Goal: Transaction & Acquisition: Purchase product/service

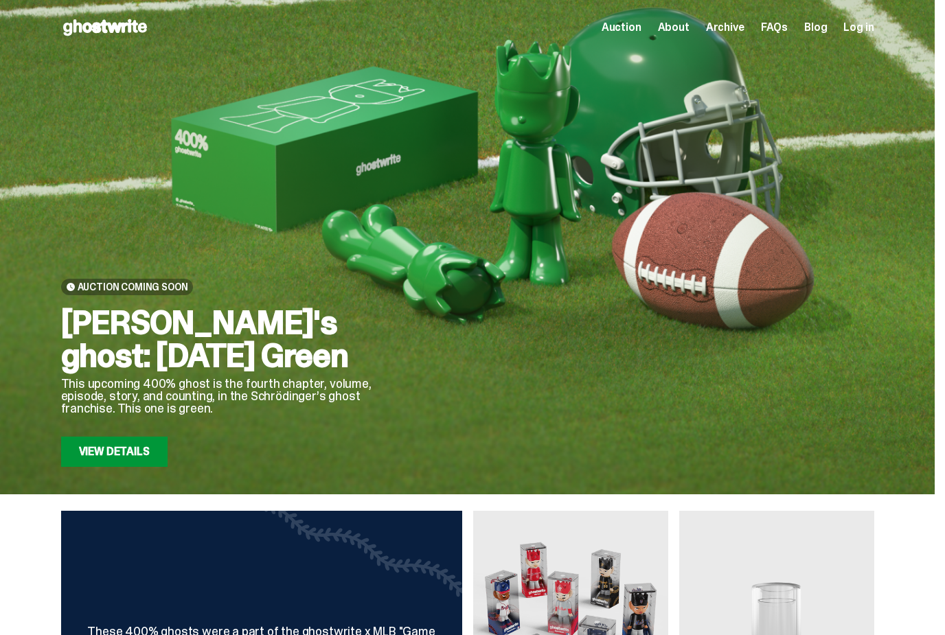
click at [867, 33] on span "Log in" at bounding box center [858, 27] width 30 height 11
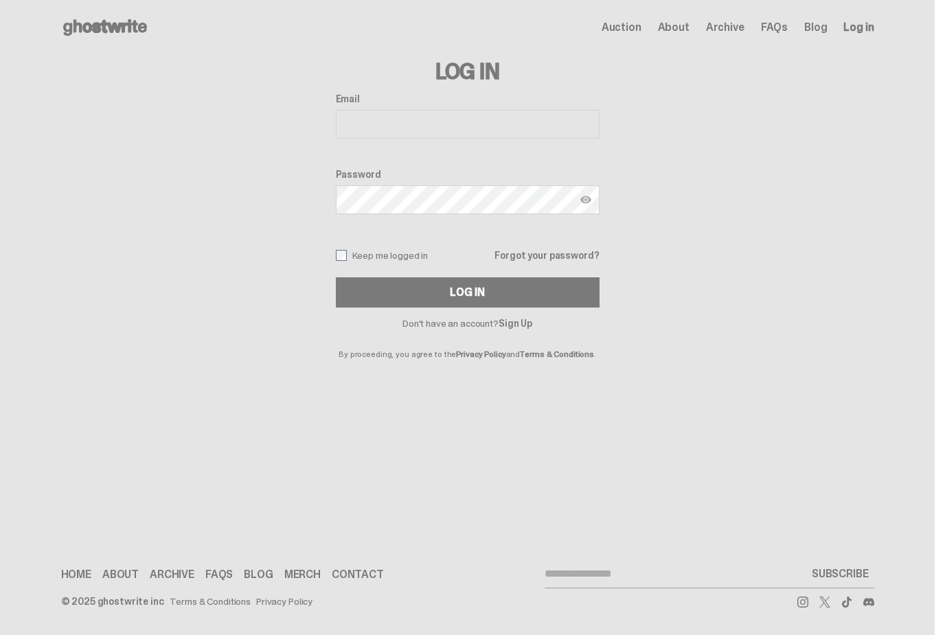
click at [448, 120] on input "Email" at bounding box center [468, 124] width 264 height 29
type input "**********"
click at [472, 292] on button "Log In" at bounding box center [468, 292] width 264 height 30
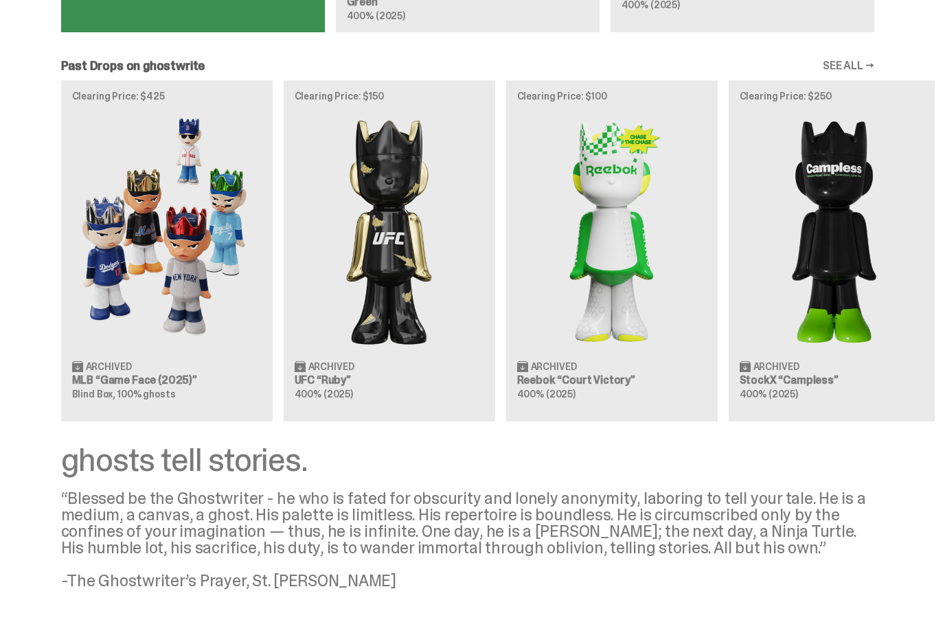
scroll to position [1173, 0]
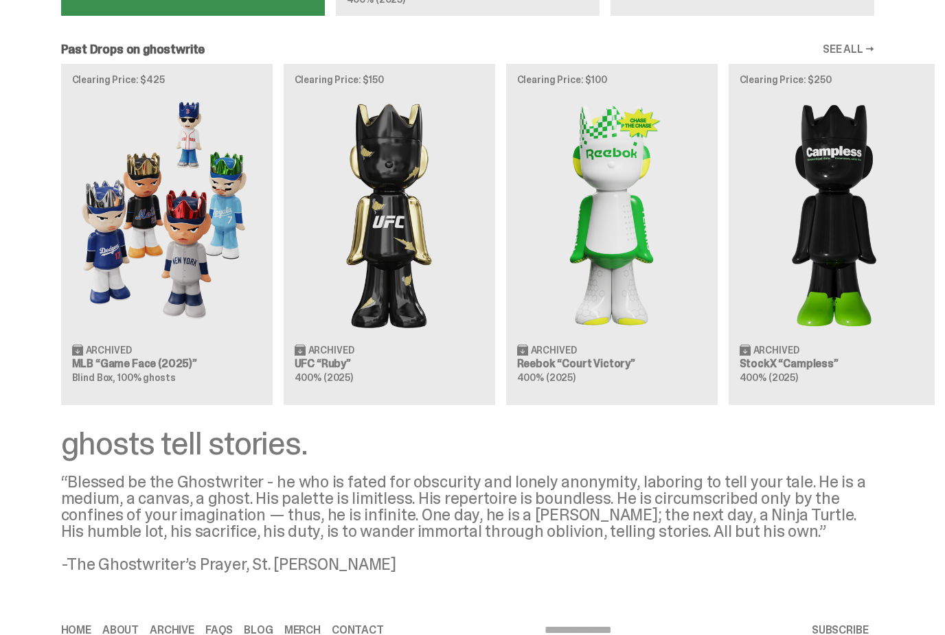
click at [600, 617] on input "email" at bounding box center [675, 630] width 262 height 27
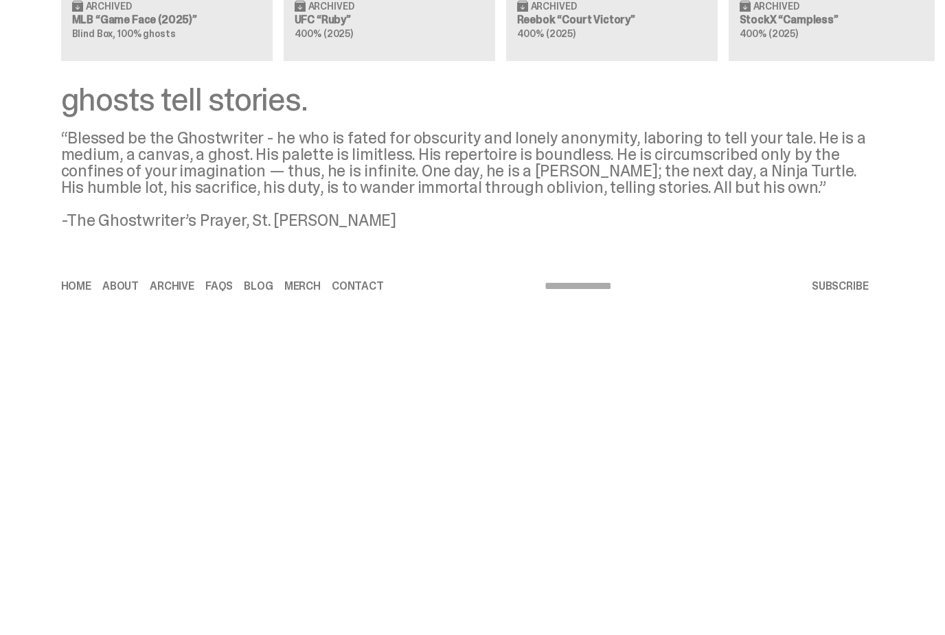
type input "**********"
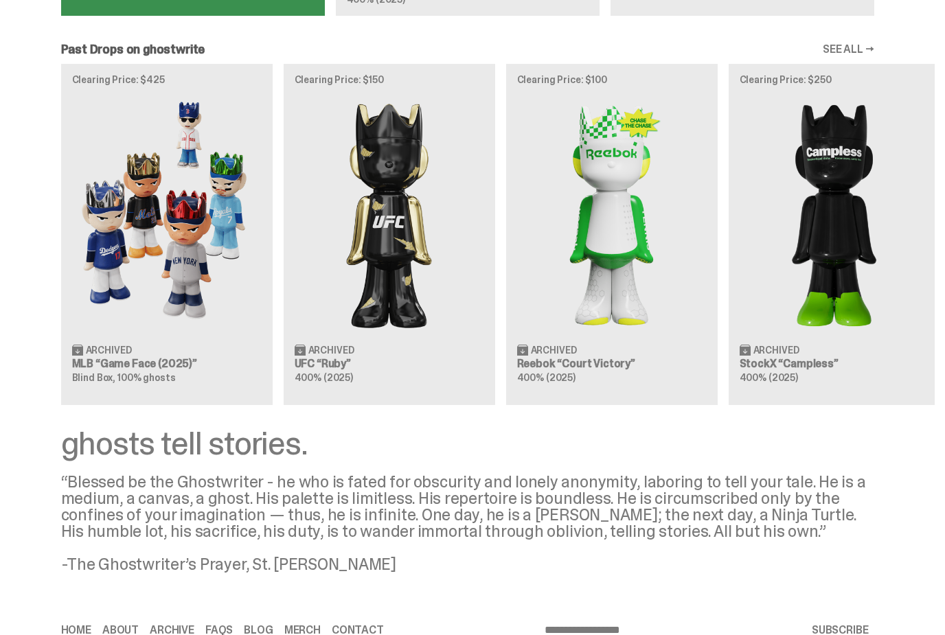
click at [852, 617] on button "SUBSCRIBE" at bounding box center [840, 630] width 68 height 27
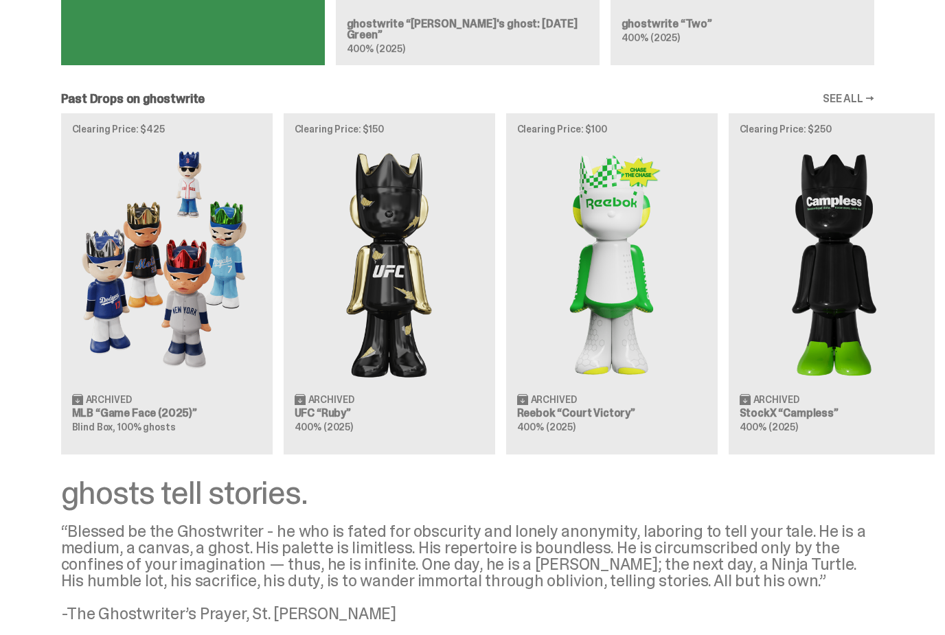
scroll to position [0, 1]
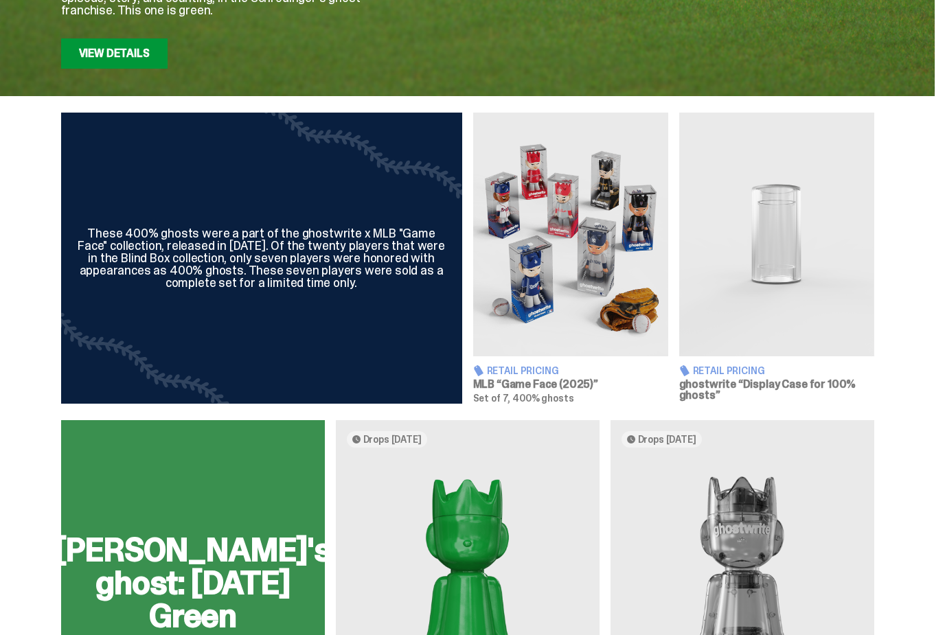
click at [780, 382] on h3 "ghostwrite “Display Case for 100% ghosts”" at bounding box center [776, 391] width 195 height 22
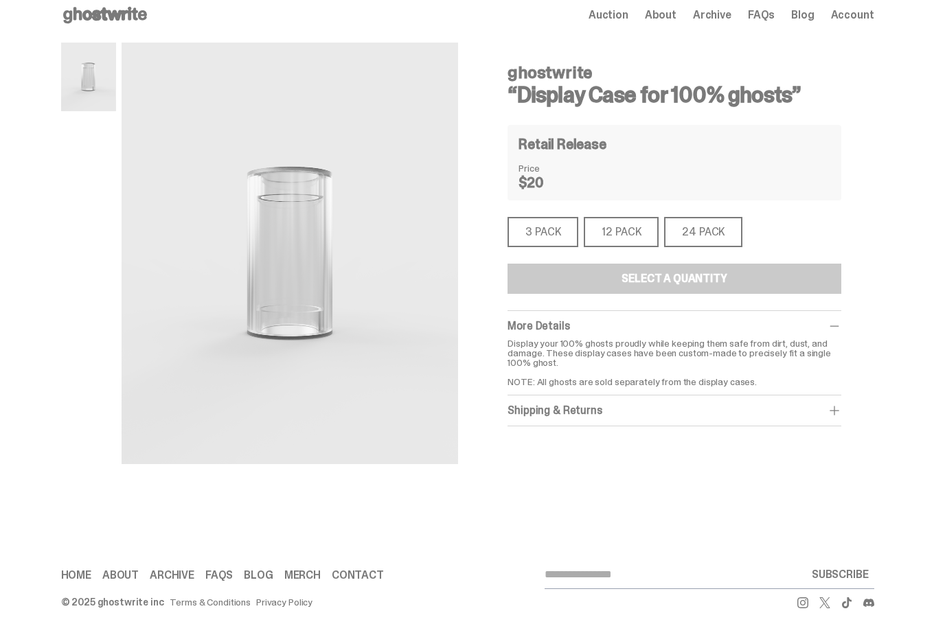
scroll to position [13, 0]
click at [636, 233] on div "12 PACK" at bounding box center [621, 231] width 75 height 30
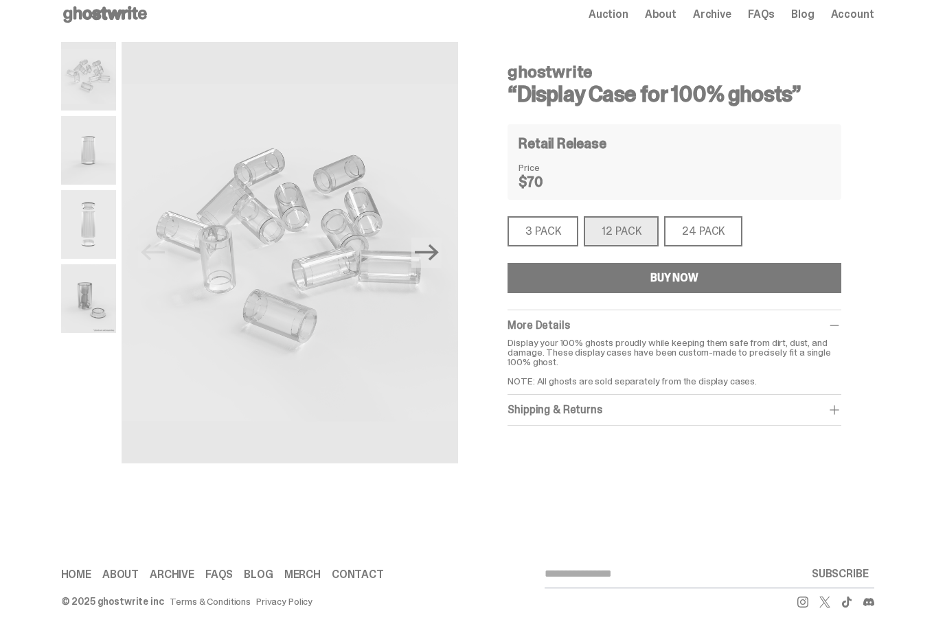
click at [820, 352] on p "Display your 100% ghosts proudly while keeping them safe from dirt, dust, and d…" at bounding box center [673, 362] width 333 height 48
click at [840, 333] on div "More Details Display your 100% ghosts proudly while keeping them safe from dirt…" at bounding box center [673, 352] width 333 height 84
click at [853, 327] on div "ghostwrite “Display Case for 100% ghosts” Retail Release Price $70 3 PACK 3 PAC…" at bounding box center [673, 273] width 399 height 463
click at [687, 284] on div "BUY NOW" at bounding box center [674, 278] width 48 height 11
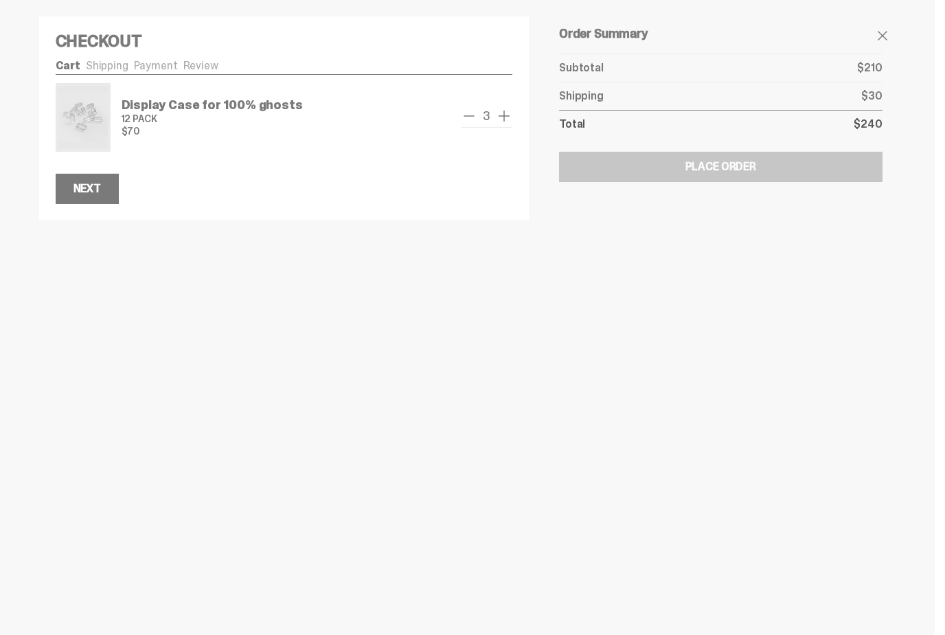
click at [476, 118] on span "remove one" at bounding box center [469, 116] width 16 height 16
click at [474, 124] on span "remove one" at bounding box center [469, 116] width 16 height 16
click at [108, 199] on button "Next" at bounding box center [87, 189] width 63 height 30
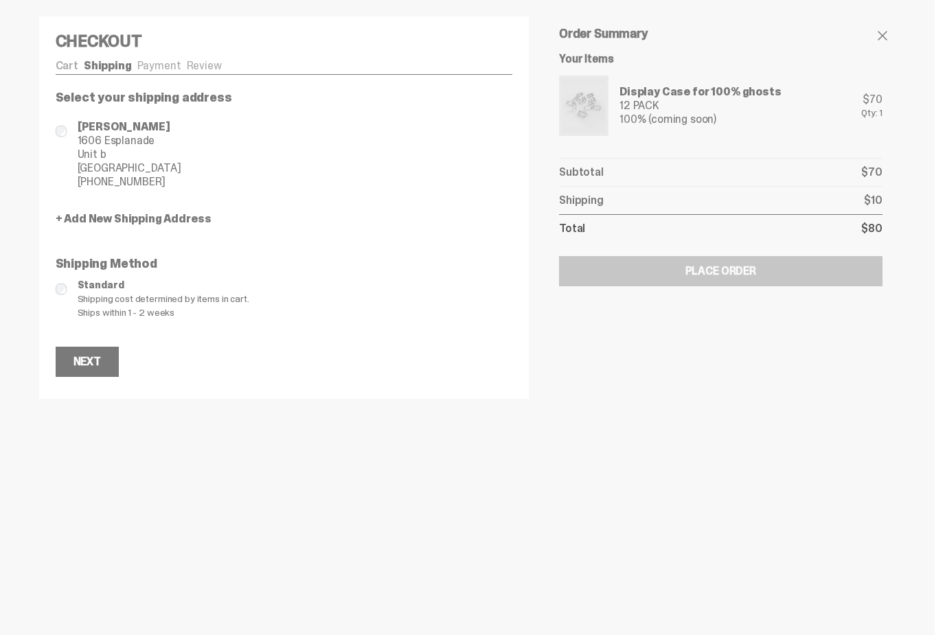
click at [95, 362] on div "Next" at bounding box center [86, 361] width 27 height 11
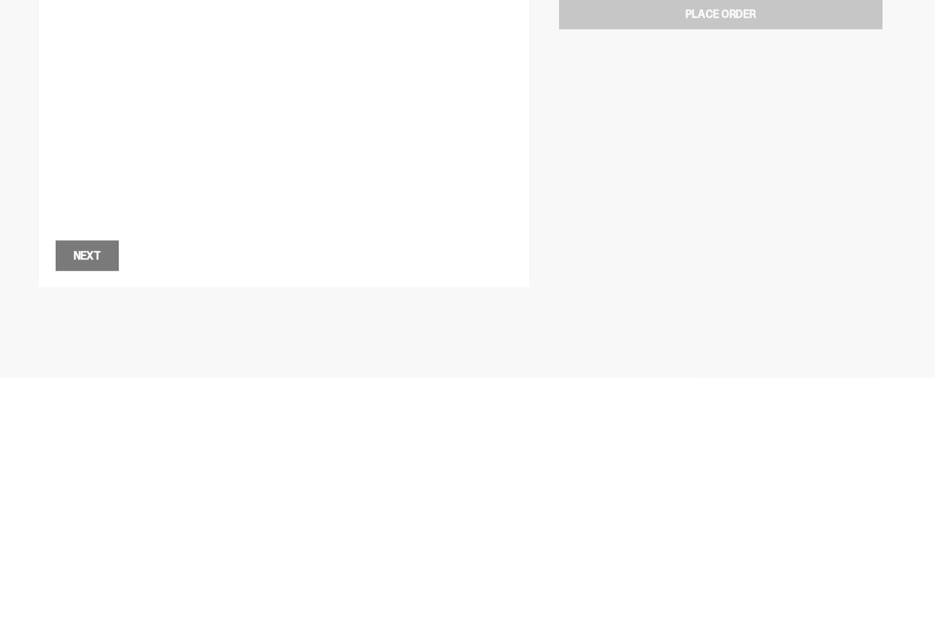
click at [89, 507] on div "Next" at bounding box center [86, 512] width 27 height 11
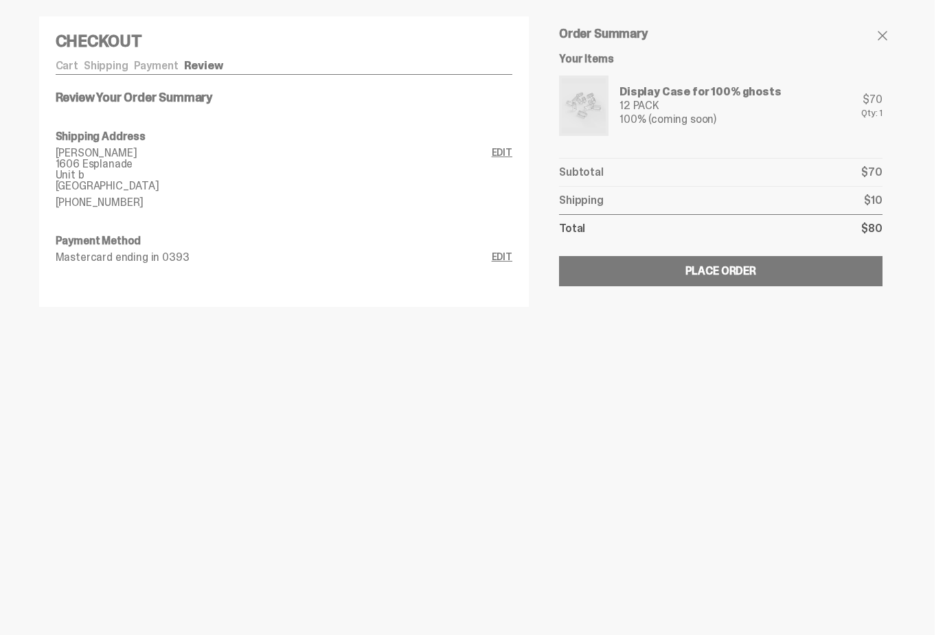
click at [721, 270] on div "Place Order" at bounding box center [720, 271] width 71 height 11
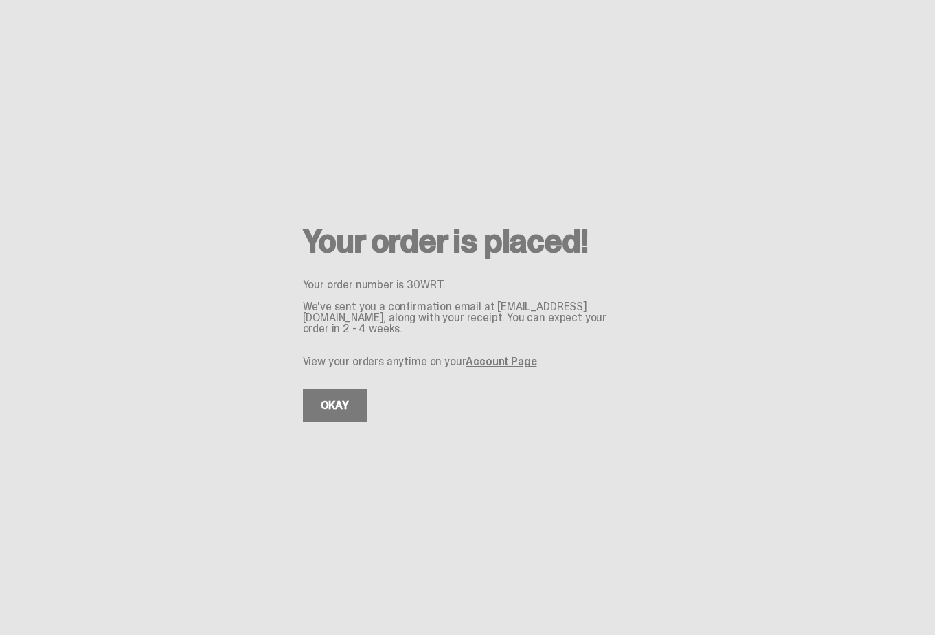
click at [343, 422] on link "OKAY" at bounding box center [335, 406] width 64 height 34
